Goal: Task Accomplishment & Management: Use online tool/utility

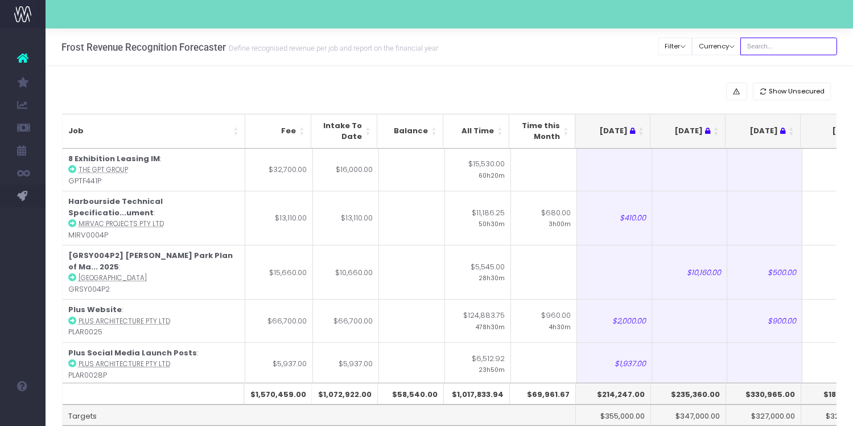
click at [786, 44] on input "text" at bounding box center [789, 47] width 97 height 18
type input "[PERSON_NAME]"
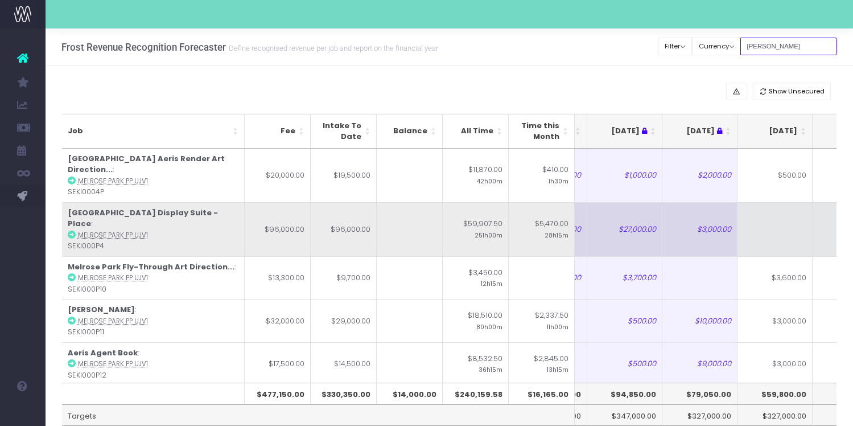
scroll to position [0, 210]
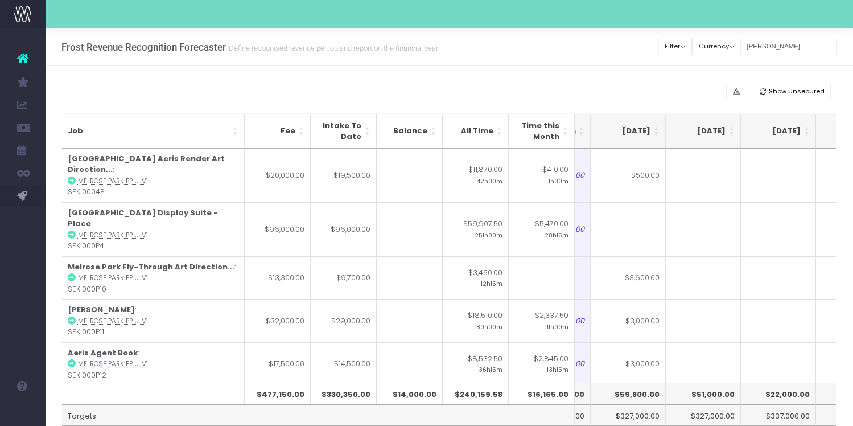
click at [658, 133] on th "[DATE]" at bounding box center [628, 131] width 75 height 35
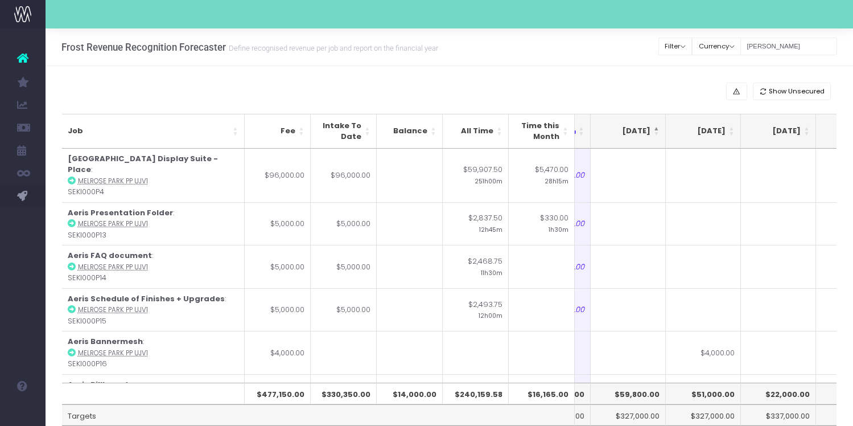
click at [658, 133] on th "[DATE]" at bounding box center [628, 131] width 75 height 35
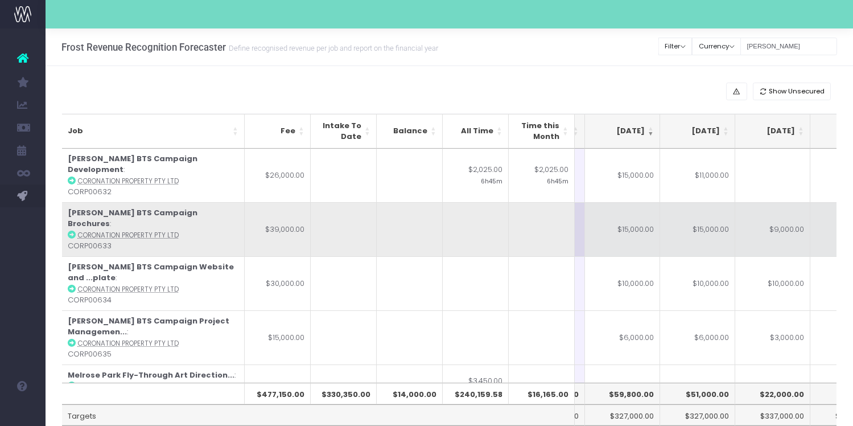
scroll to position [0, 222]
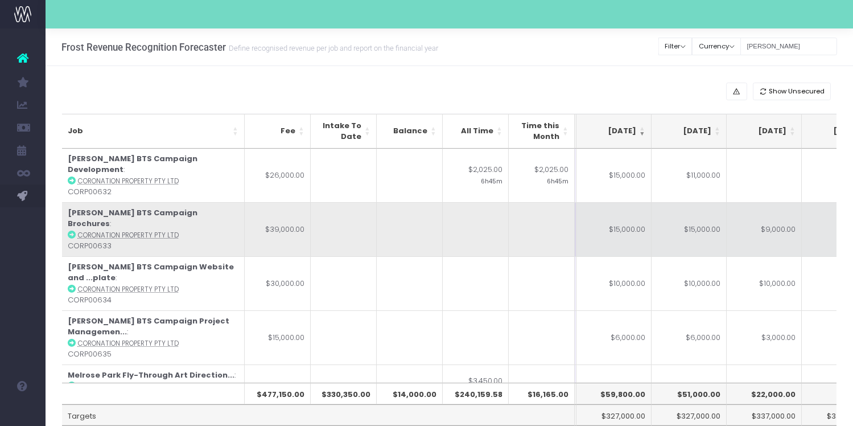
click at [767, 227] on td "$9,000.00" at bounding box center [764, 229] width 75 height 54
click at [708, 223] on td "$15,000.00" at bounding box center [689, 229] width 75 height 54
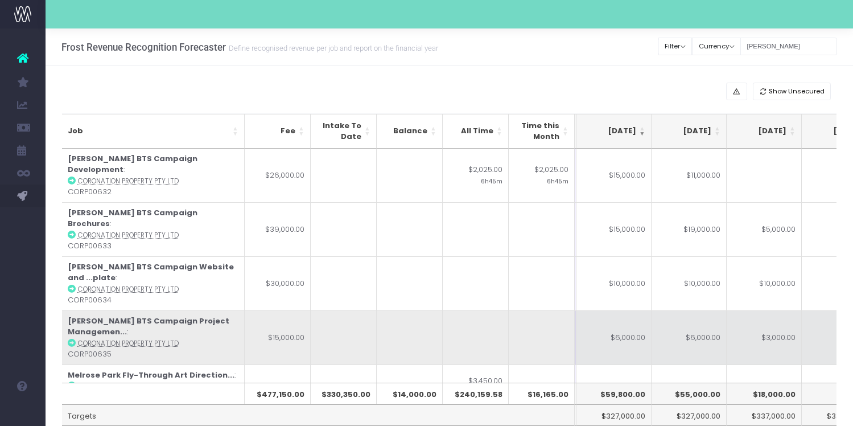
click at [632, 310] on td "$6,000.00" at bounding box center [614, 337] width 75 height 54
type input "$6,000.00"
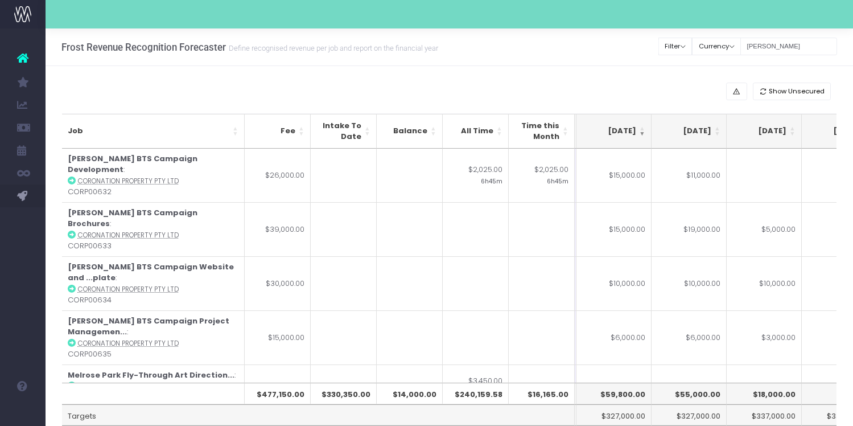
click at [625, 59] on div "Frost Revenue Recognition Forecaster Define recognised revenue per job and repo…" at bounding box center [450, 47] width 808 height 38
